Goal: Check status: Check status

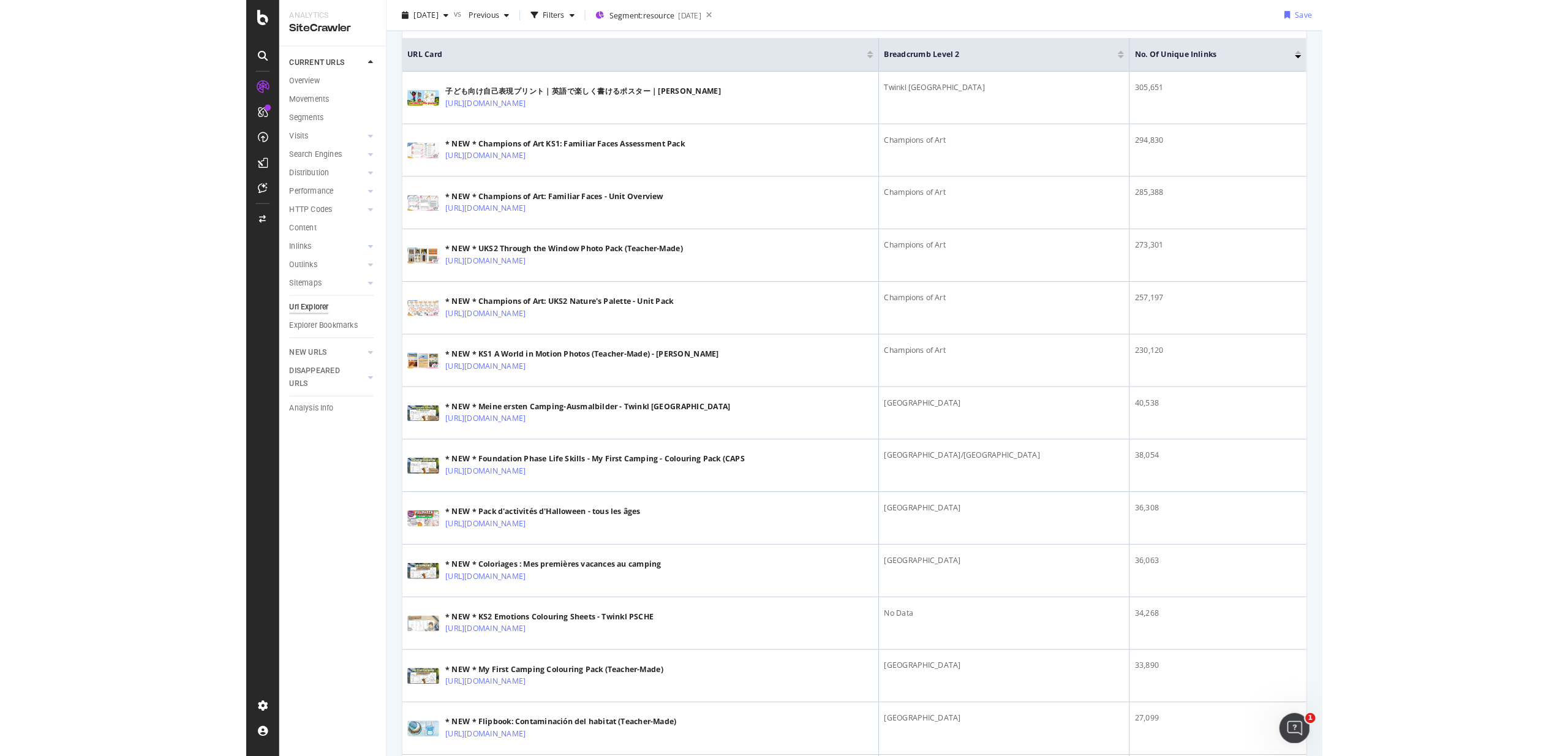
scroll to position [276, 0]
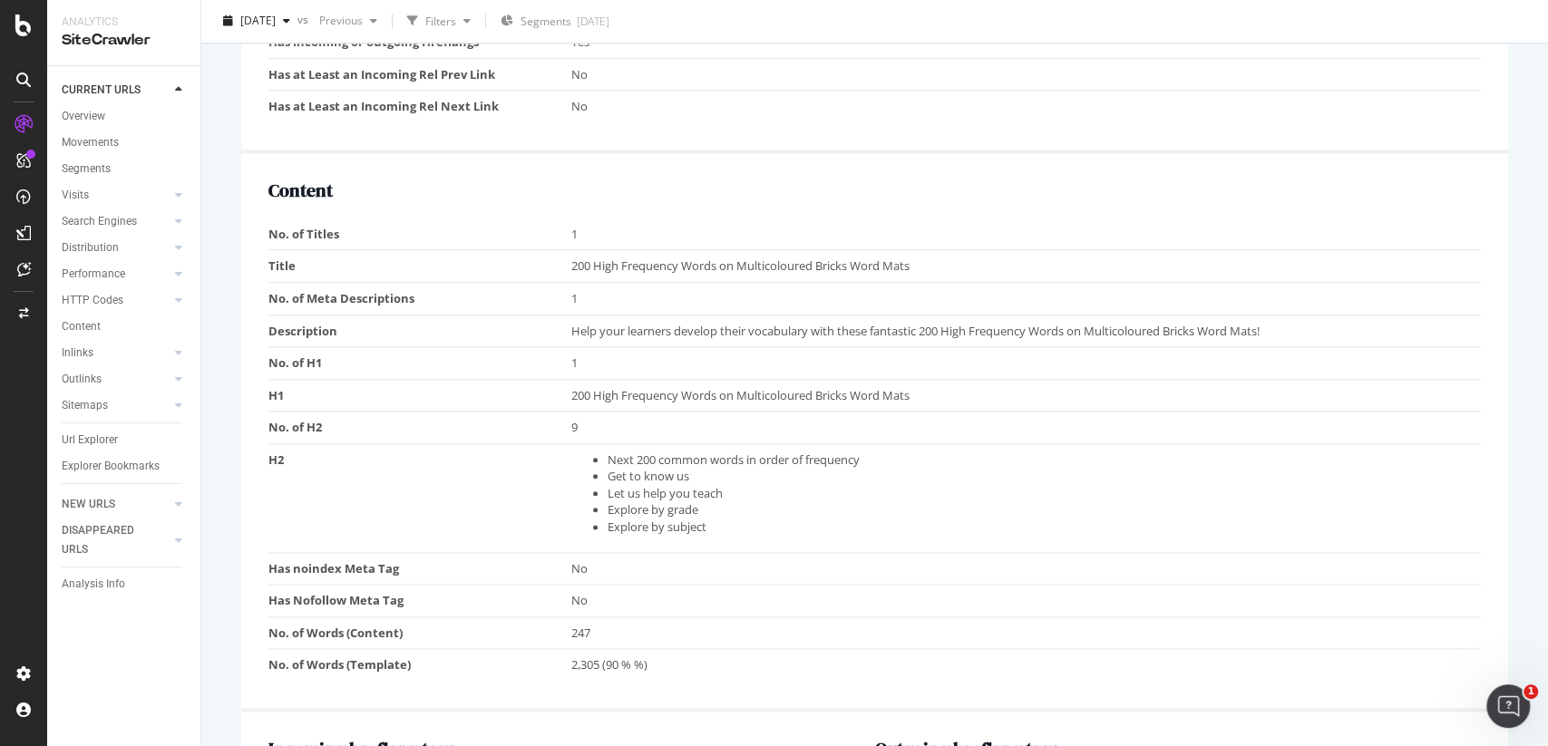
scroll to position [1230, 0]
